Goal: Task Accomplishment & Management: Manage account settings

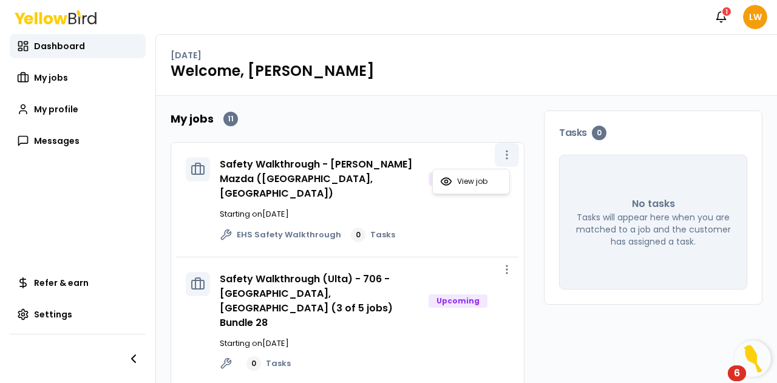
click at [501, 152] on icon "button" at bounding box center [507, 155] width 12 height 12
click at [461, 180] on span "View job" at bounding box center [472, 182] width 30 height 10
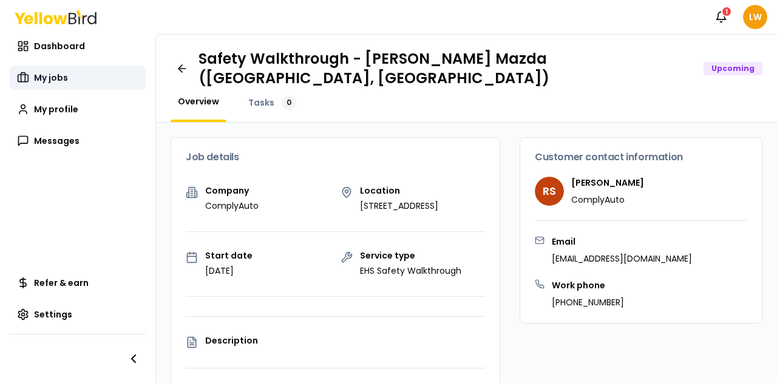
click at [51, 75] on span "My jobs" at bounding box center [51, 78] width 34 height 12
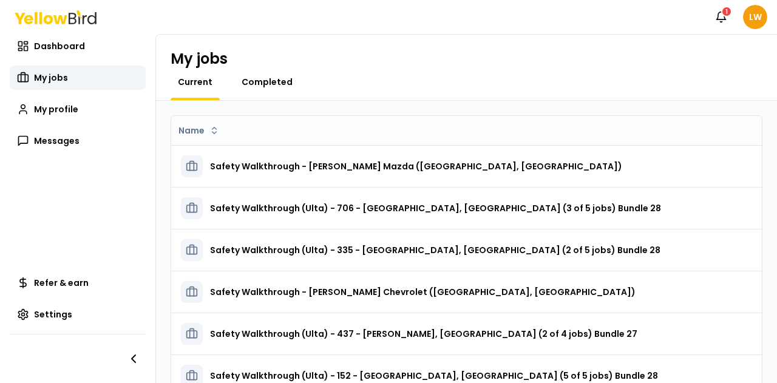
click at [263, 80] on span "Completed" at bounding box center [267, 82] width 51 height 12
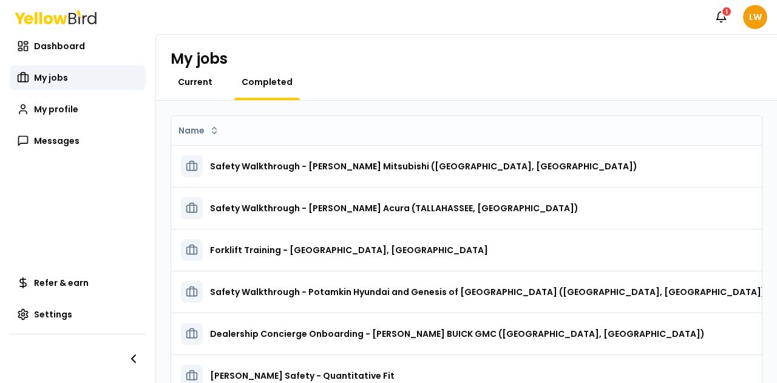
click at [195, 83] on span "Current" at bounding box center [195, 82] width 35 height 12
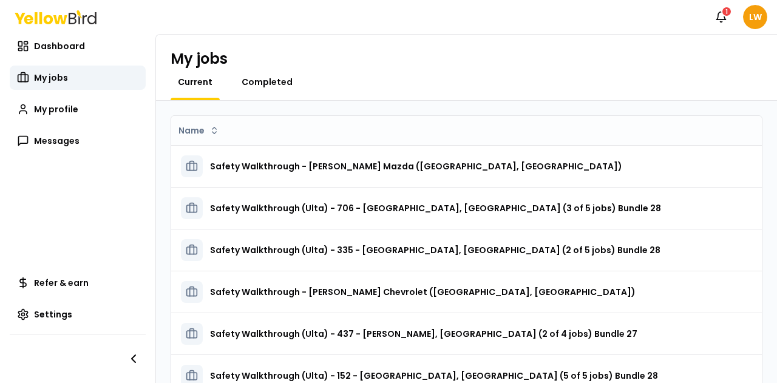
click at [265, 82] on span "Completed" at bounding box center [267, 82] width 51 height 12
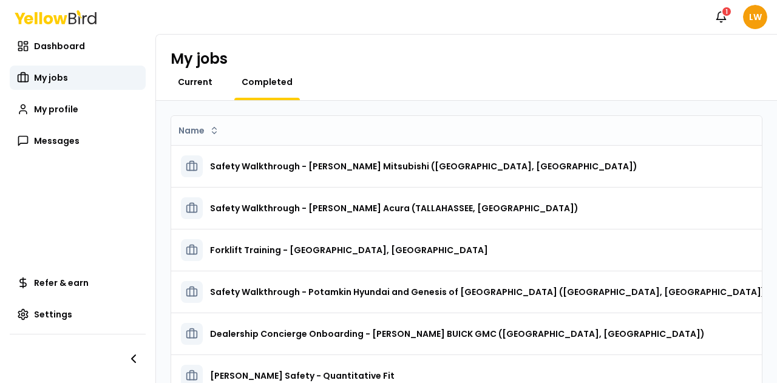
click at [197, 82] on span "Current" at bounding box center [195, 82] width 35 height 12
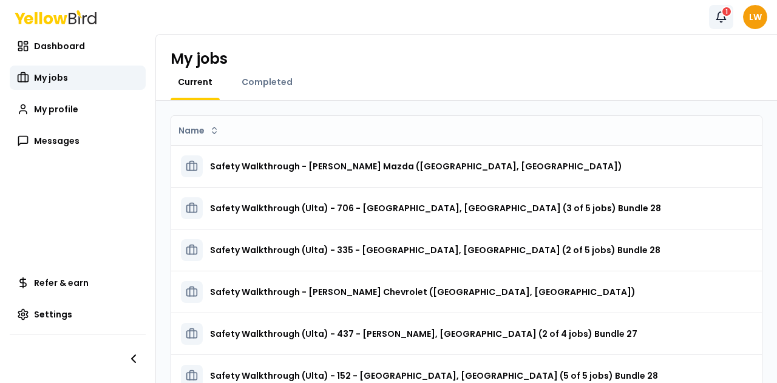
click at [724, 20] on icon "button" at bounding box center [721, 16] width 9 height 8
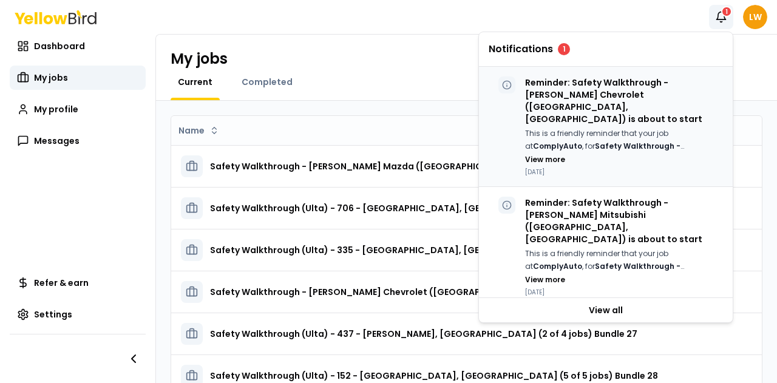
click at [650, 93] on p "Reminder: Safety Walkthrough - Boniface-Hiers Chevrolet (Melbourne, FL) is abou…" at bounding box center [624, 101] width 198 height 49
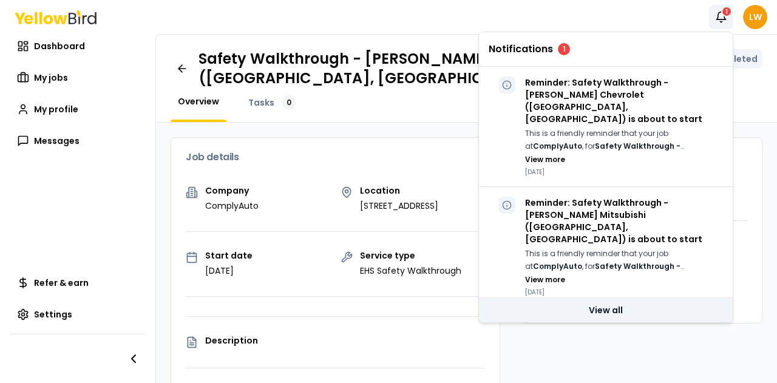
click at [624, 307] on link "View all" at bounding box center [606, 310] width 254 height 24
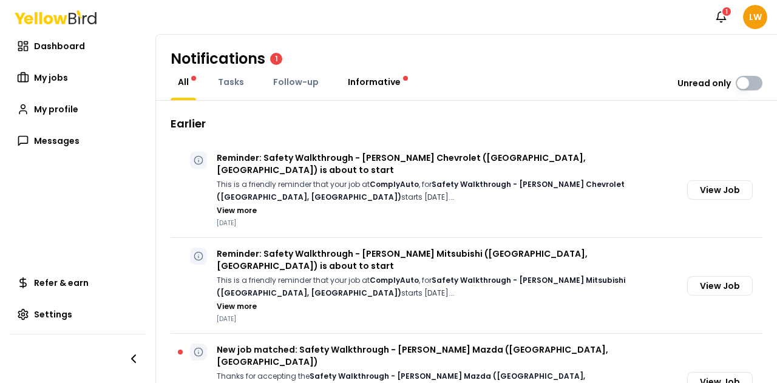
click at [373, 82] on span "Informative" at bounding box center [374, 82] width 53 height 12
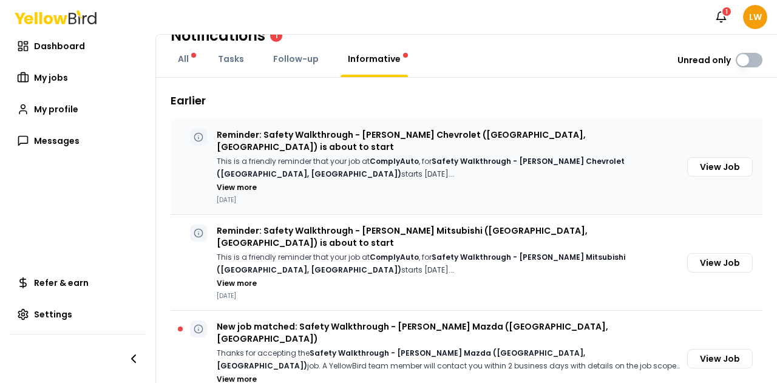
scroll to position [26, 0]
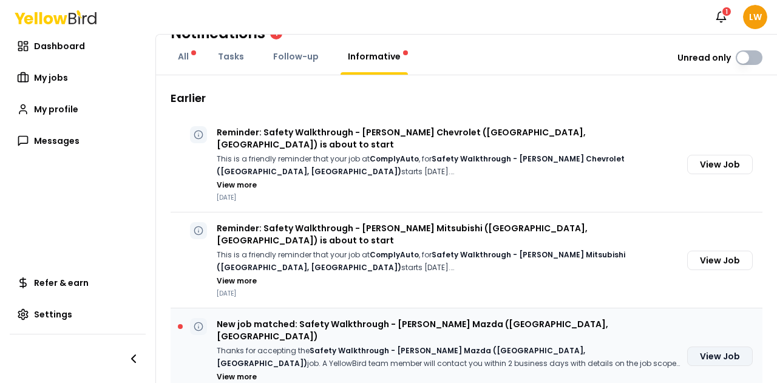
click at [704, 347] on button "View Job" at bounding box center [720, 356] width 66 height 19
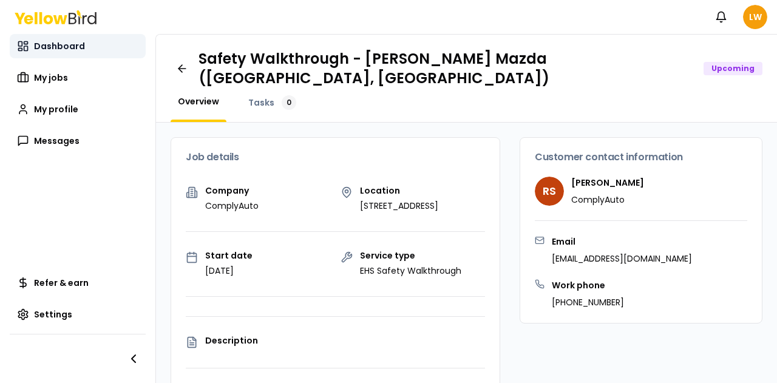
click at [57, 47] on span "Dashboard" at bounding box center [59, 46] width 51 height 12
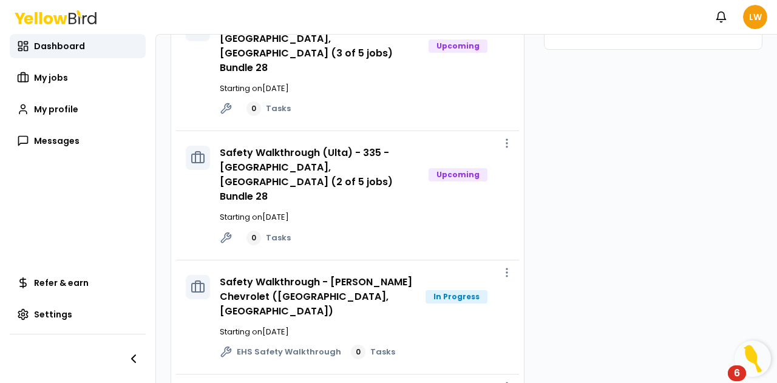
scroll to position [266, 0]
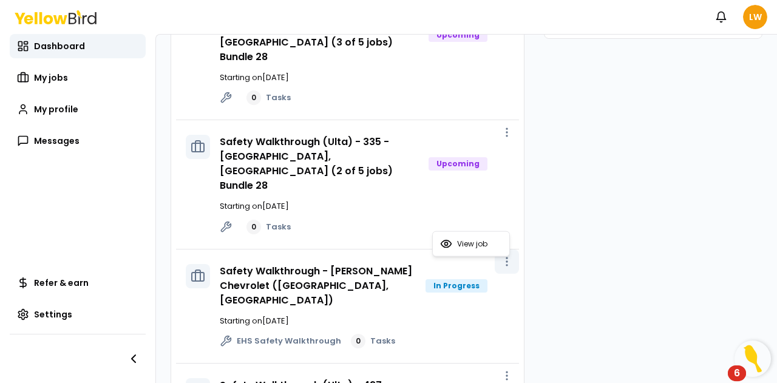
click at [501, 256] on icon "button" at bounding box center [507, 262] width 12 height 12
click at [475, 241] on span "View job" at bounding box center [472, 244] width 30 height 10
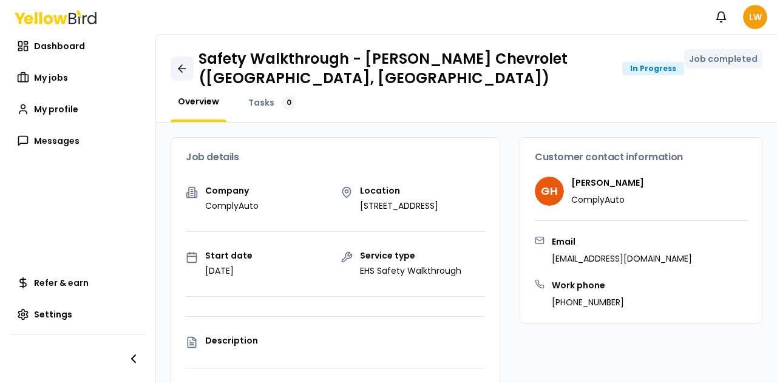
click at [180, 70] on icon at bounding box center [181, 68] width 4 height 7
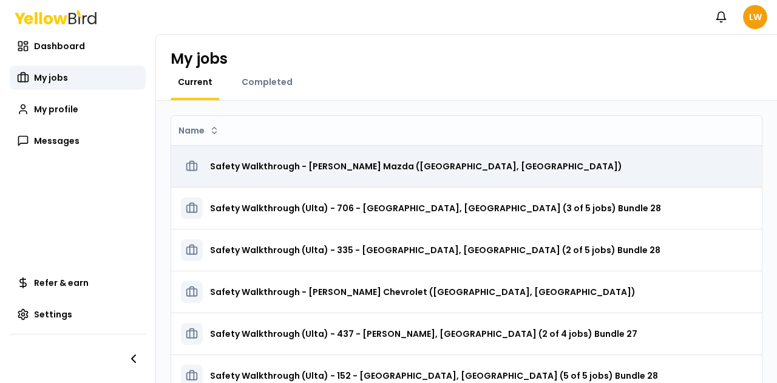
click at [375, 167] on h3 "Safety Walkthrough - [PERSON_NAME] Mazda ([GEOGRAPHIC_DATA], [GEOGRAPHIC_DATA])" at bounding box center [416, 166] width 412 height 22
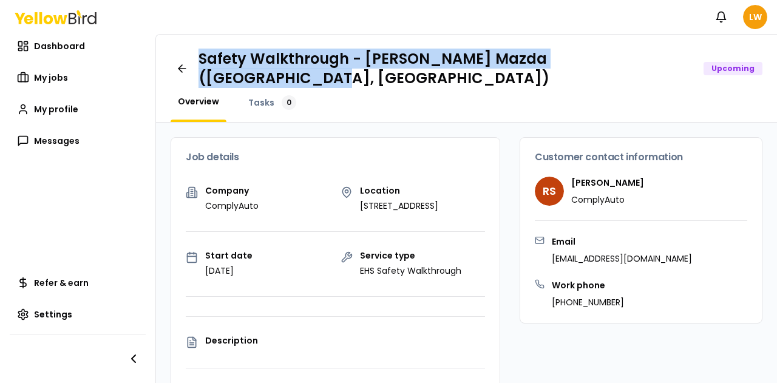
drag, startPoint x: 200, startPoint y: 60, endPoint x: 649, endPoint y: 60, distance: 448.1
click at [649, 60] on div "Safety Walkthrough - Boniface-Hiers Mazda (Melbourne, FL) Upcoming" at bounding box center [481, 68] width 564 height 39
copy h1 "Safety Walkthrough - [PERSON_NAME] Mazda ([GEOGRAPHIC_DATA], [GEOGRAPHIC_DATA])"
drag, startPoint x: 353, startPoint y: 189, endPoint x: 418, endPoint y: 205, distance: 66.1
click at [418, 205] on div "Location 625 E Nasa Blvd , Melbourne, FL 32901" at bounding box center [413, 199] width 145 height 26
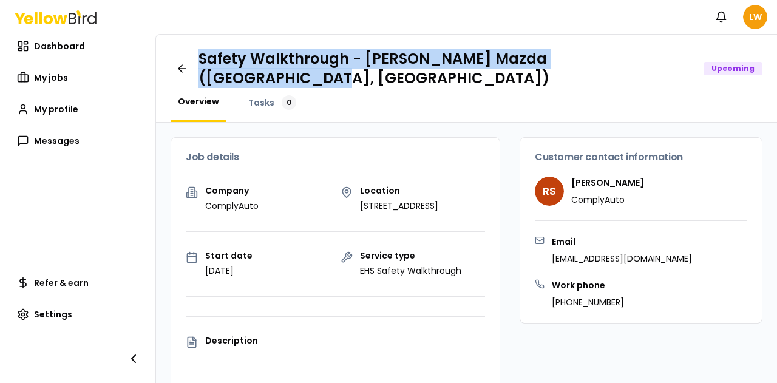
copy p "625 E Nasa Blvd , Melbourne, FL 32901"
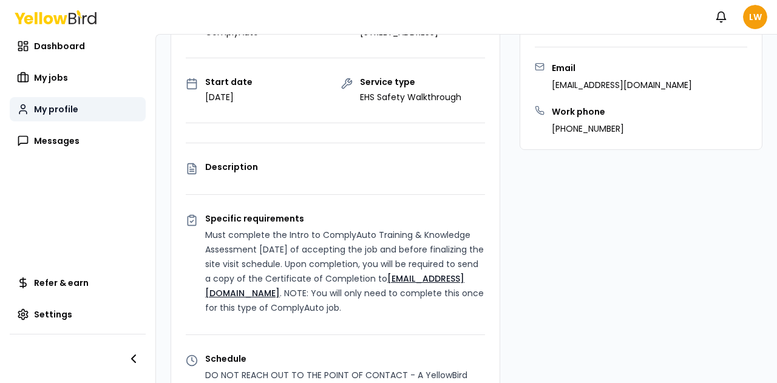
scroll to position [174, 0]
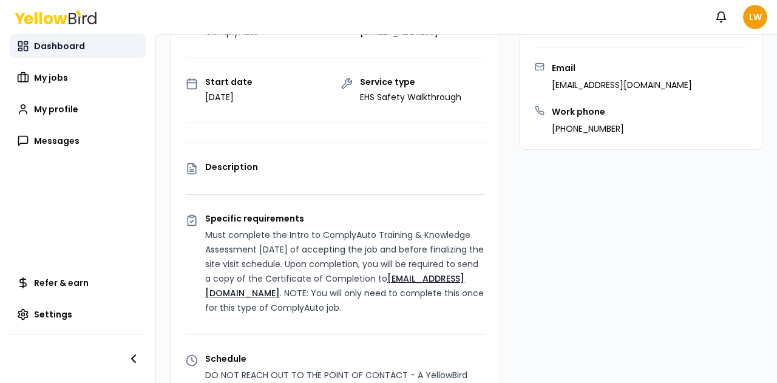
click at [64, 45] on span "Dashboard" at bounding box center [59, 46] width 51 height 12
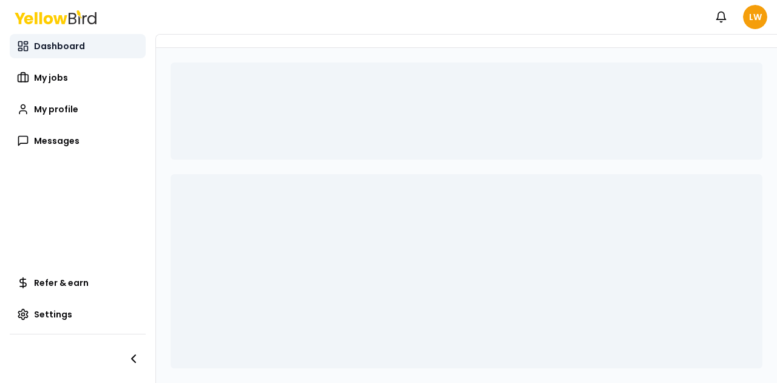
scroll to position [47, 0]
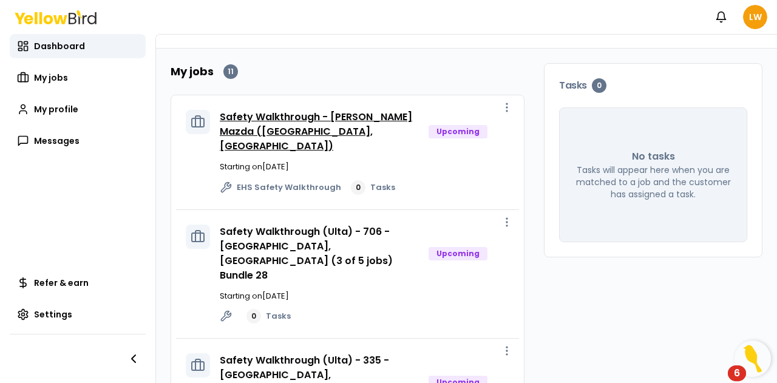
click at [281, 112] on link "Safety Walkthrough - [PERSON_NAME] Mazda ([GEOGRAPHIC_DATA], [GEOGRAPHIC_DATA])" at bounding box center [316, 131] width 192 height 43
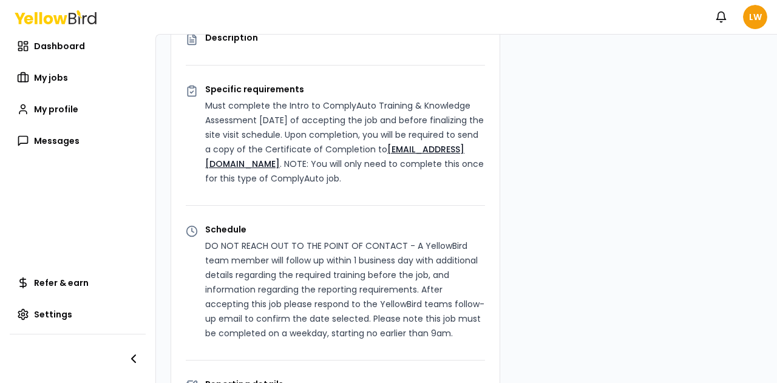
scroll to position [287, 0]
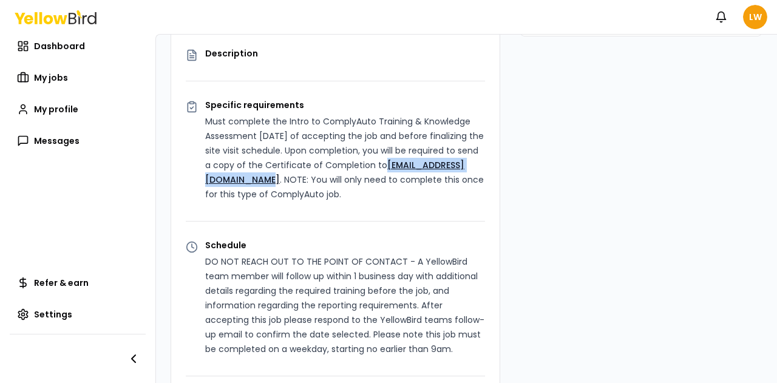
drag, startPoint x: 338, startPoint y: 178, endPoint x: 204, endPoint y: 181, distance: 134.2
click at [204, 181] on div "Specific requirements Must complete the Intro to ComplyAuto Training & Knowledg…" at bounding box center [335, 151] width 299 height 101
copy link "Operations@goyellowbird.com"
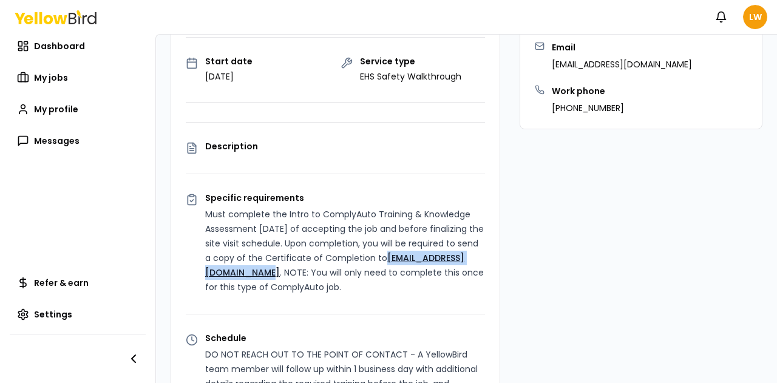
scroll to position [0, 0]
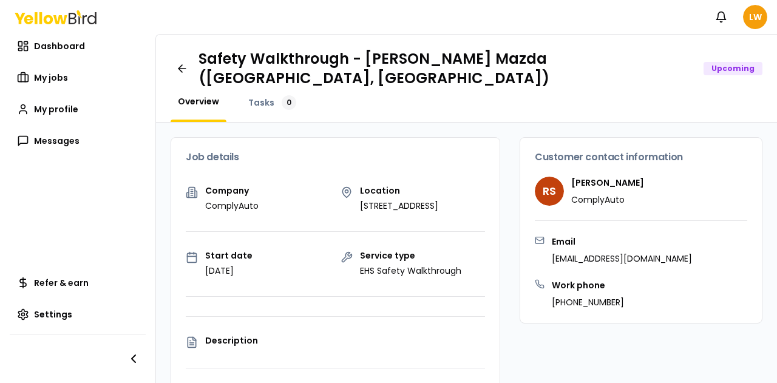
click at [414, 151] on div "Job details" at bounding box center [335, 157] width 329 height 39
drag, startPoint x: 204, startPoint y: 267, endPoint x: 278, endPoint y: 269, distance: 74.1
click at [278, 269] on div "Start date August 26, 2025" at bounding box center [258, 264] width 145 height 26
copy p "[DATE]"
click at [69, 44] on span "Dashboard" at bounding box center [59, 46] width 51 height 12
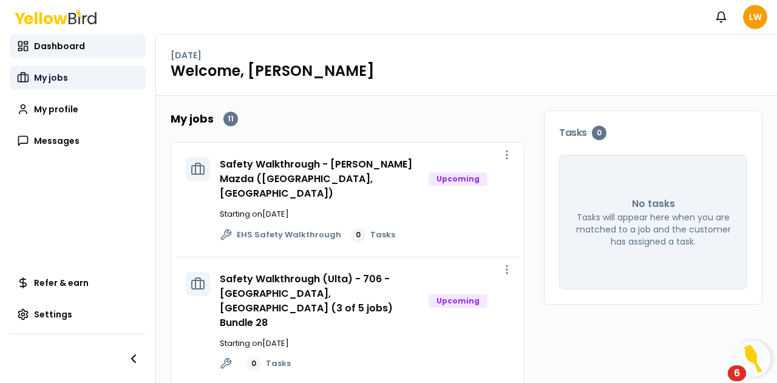
click at [56, 75] on span "My jobs" at bounding box center [51, 78] width 34 height 12
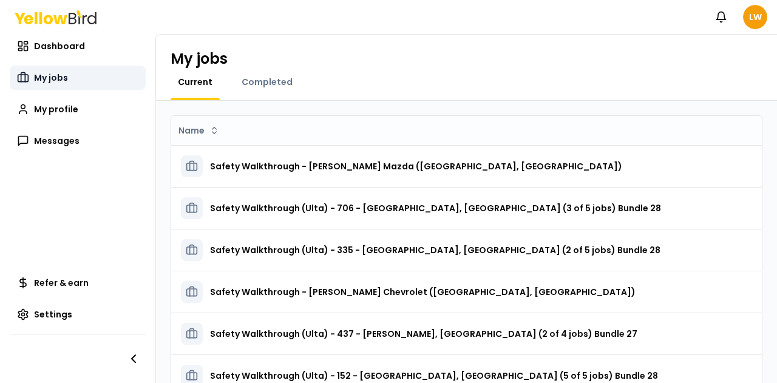
click at [47, 77] on span "My jobs" at bounding box center [51, 78] width 34 height 12
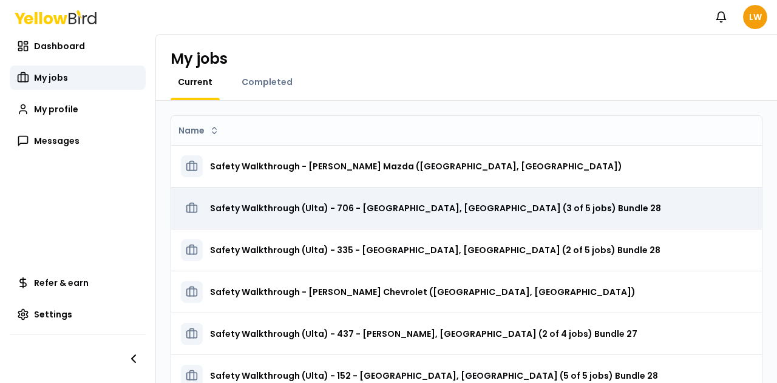
click at [378, 206] on h3 "Safety Walkthrough (Ulta) - 706 - [GEOGRAPHIC_DATA], [GEOGRAPHIC_DATA] (3 of 5 …" at bounding box center [435, 208] width 451 height 22
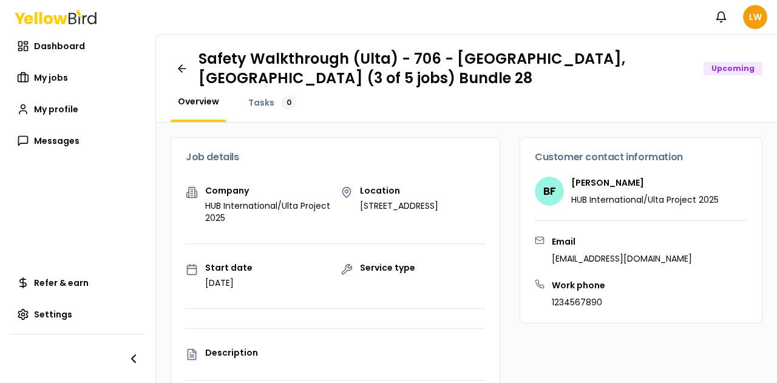
scroll to position [180, 0]
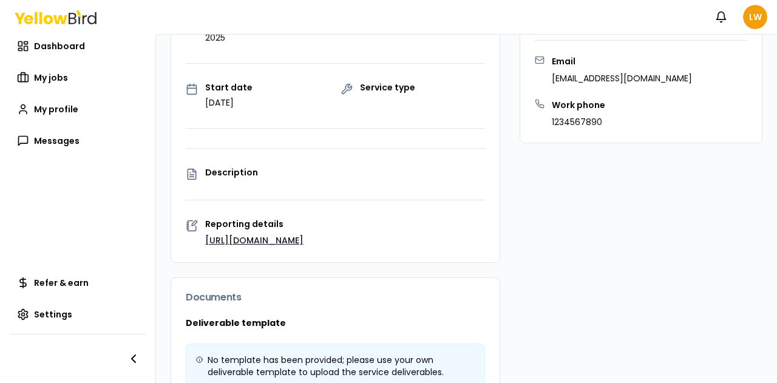
drag, startPoint x: 330, startPoint y: 242, endPoint x: 198, endPoint y: 242, distance: 131.8
click at [198, 242] on div "Reporting details [URL][DOMAIN_NAME]" at bounding box center [335, 234] width 299 height 28
copy link "[URL][DOMAIN_NAME]"
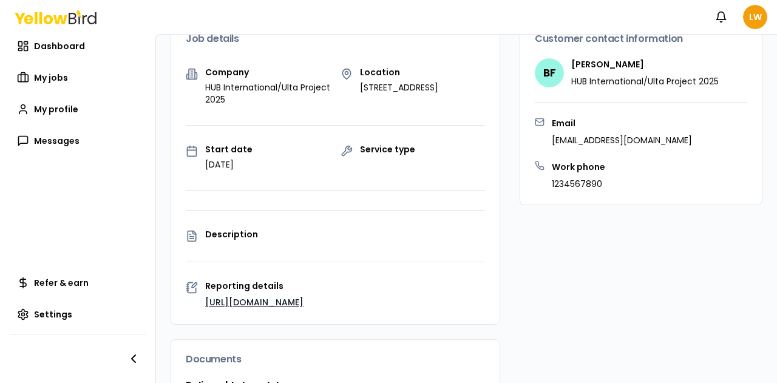
scroll to position [0, 0]
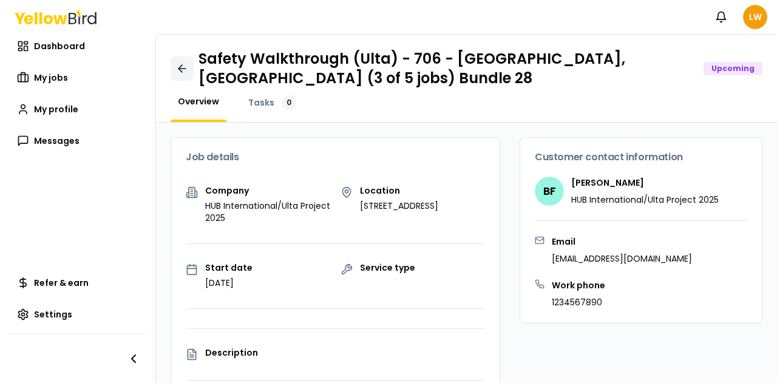
click at [183, 66] on icon at bounding box center [182, 69] width 12 height 12
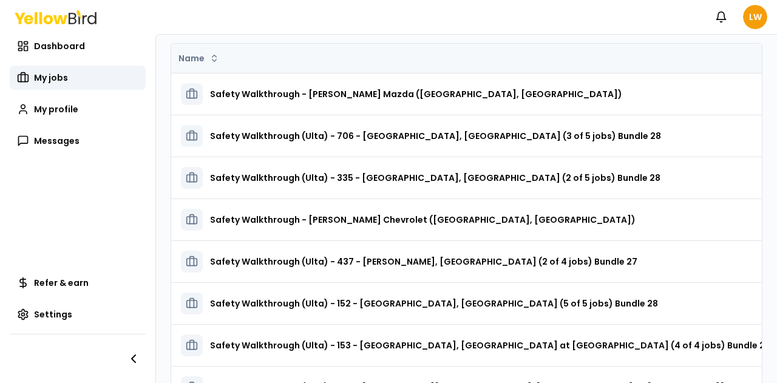
scroll to position [73, 0]
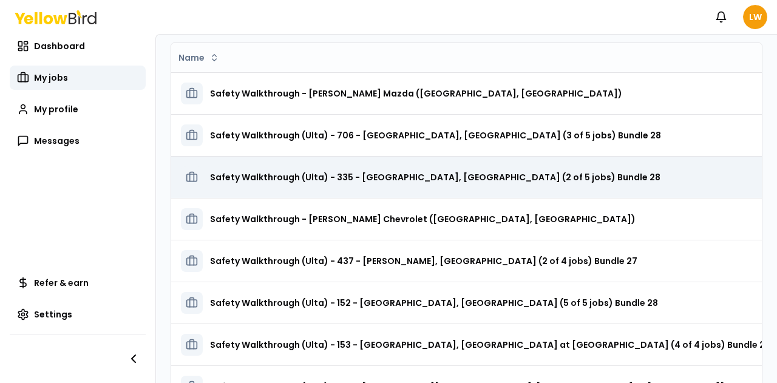
click at [293, 180] on h3 "Safety Walkthrough (Ulta) - 335 - [GEOGRAPHIC_DATA], [GEOGRAPHIC_DATA] (2 of 5 …" at bounding box center [435, 177] width 451 height 22
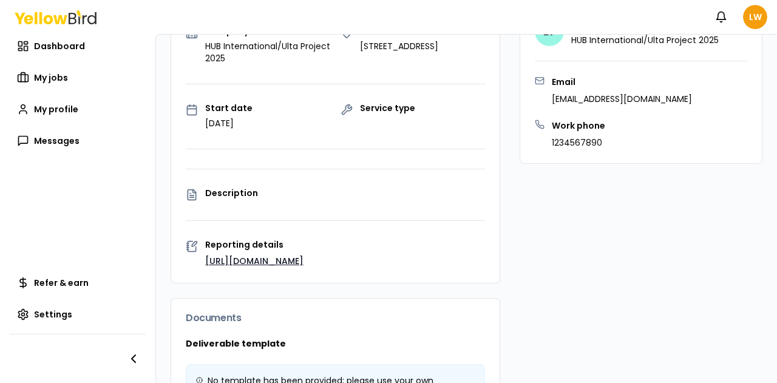
scroll to position [160, 0]
drag, startPoint x: 324, startPoint y: 274, endPoint x: 203, endPoint y: 275, distance: 121.4
click at [203, 268] on div "Reporting details [URL][DOMAIN_NAME]" at bounding box center [335, 254] width 299 height 28
copy link "[URL][DOMAIN_NAME]"
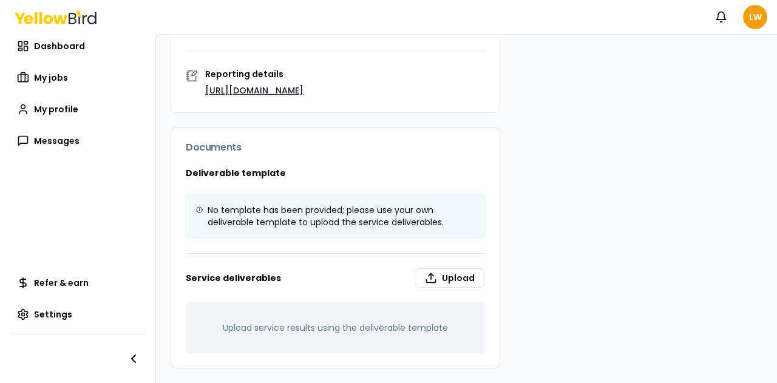
scroll to position [340, 0]
click at [266, 90] on link "[URL][DOMAIN_NAME]" at bounding box center [254, 90] width 98 height 12
